Goal: Task Accomplishment & Management: Manage account settings

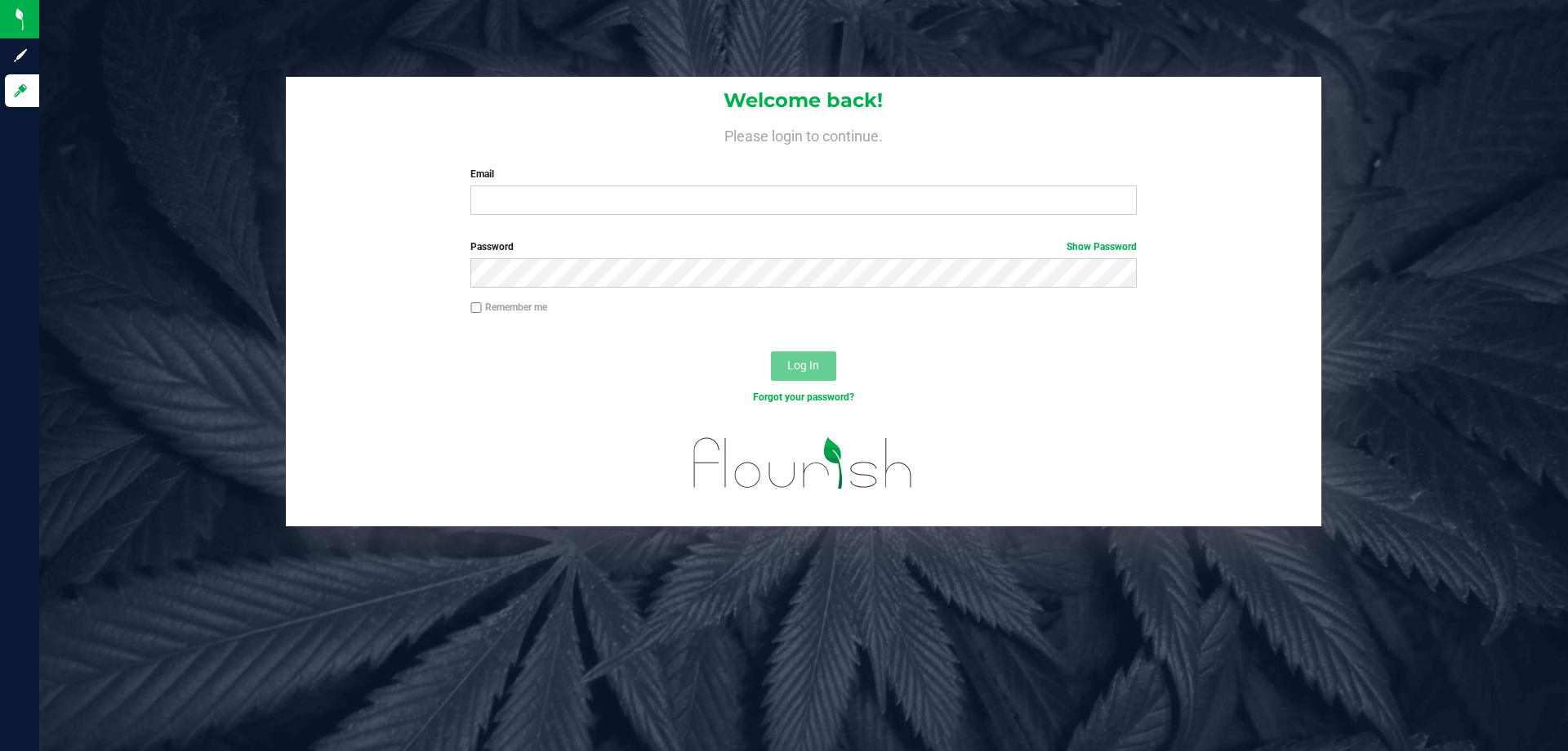
click at [612, 186] on div "Email Required Please format your email correctly." at bounding box center [803, 190] width 690 height 49
click at [640, 208] on input "Email" at bounding box center [803, 200] width 666 height 30
click at [771, 351] on button "Log In" at bounding box center [803, 366] width 66 height 30
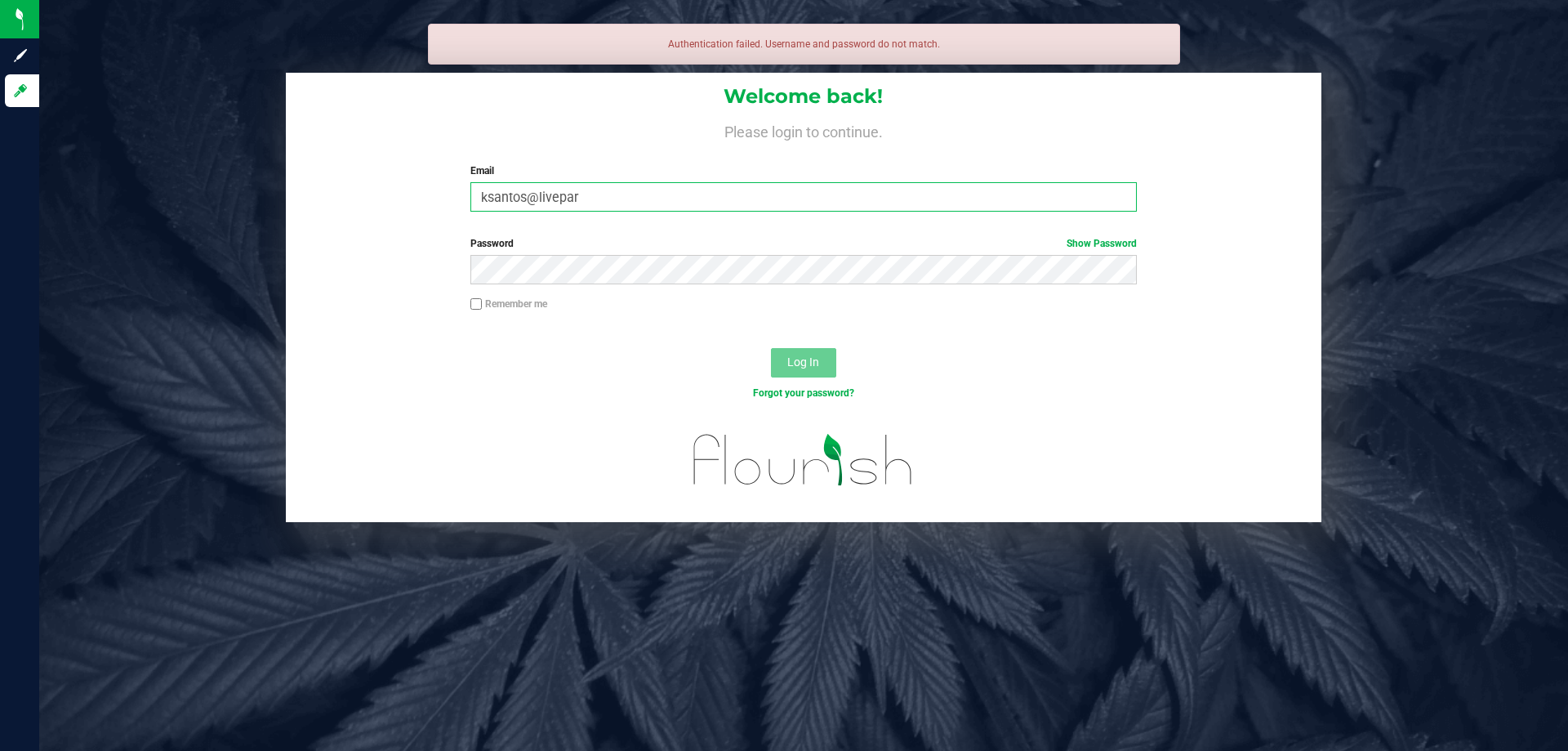
click at [742, 195] on input "ksantos@livepar" at bounding box center [803, 196] width 666 height 30
click at [742, 194] on input "ksantos@livepar" at bounding box center [803, 196] width 666 height 30
click at [740, 194] on input "ksantos@livepar" at bounding box center [803, 196] width 666 height 30
click at [696, 197] on input "ksantos@livepar" at bounding box center [803, 196] width 666 height 30
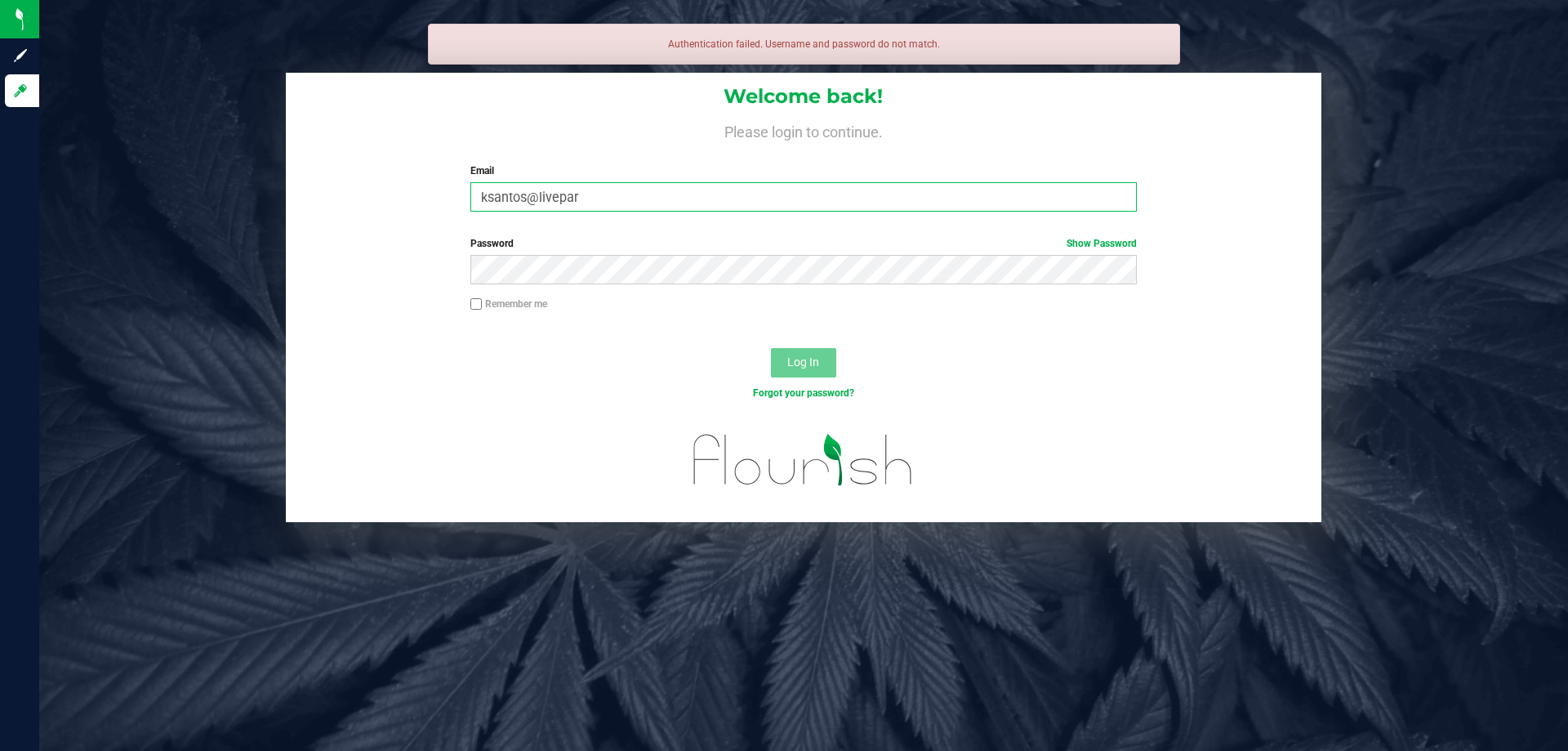
click at [696, 197] on input "ksantos@livepar" at bounding box center [803, 196] width 666 height 30
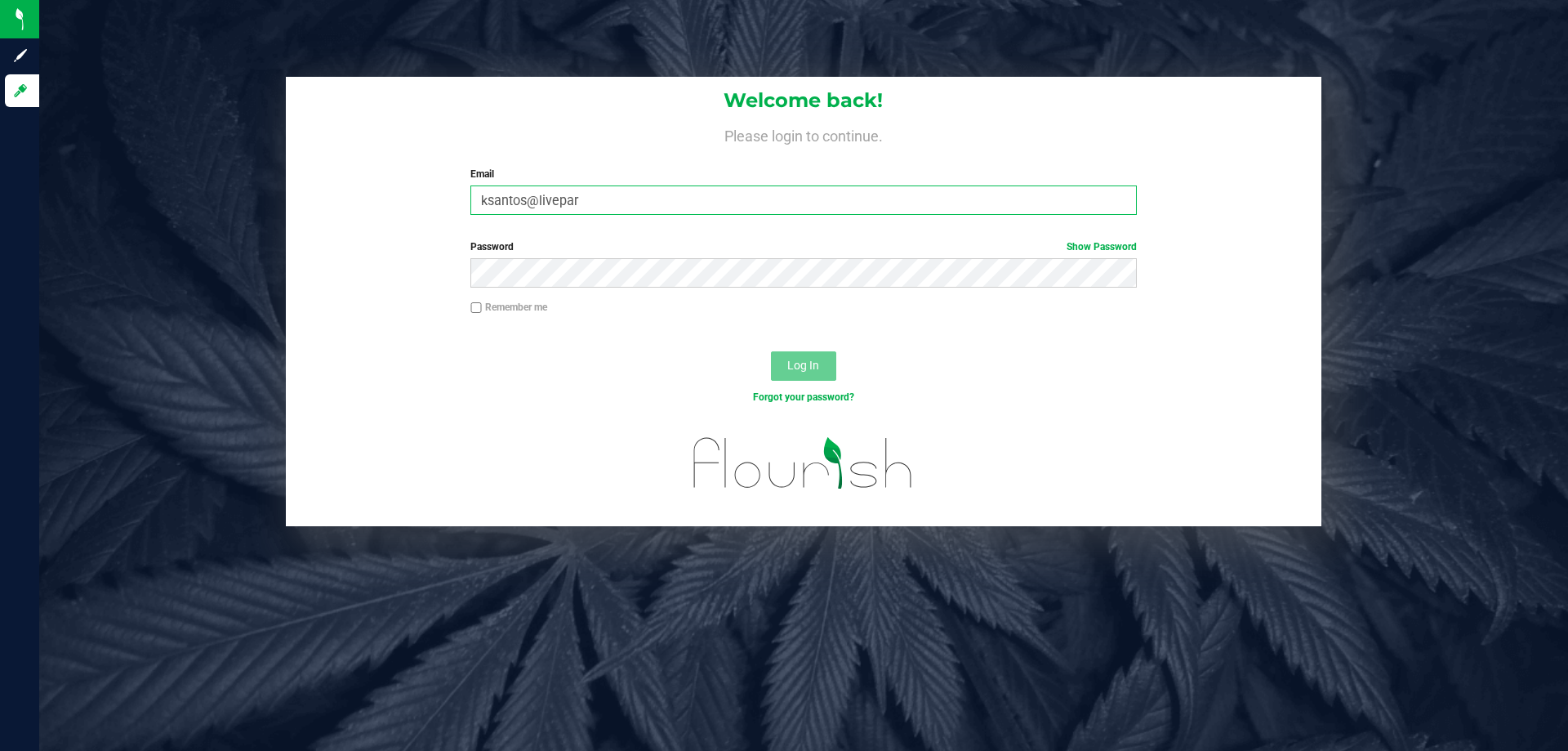
click at [562, 199] on input "ksantos@livepar" at bounding box center [803, 200] width 666 height 30
type input "[EMAIL_ADDRESS][DOMAIN_NAME]"
click at [771, 351] on button "Log In" at bounding box center [803, 366] width 66 height 30
